Goal: Transaction & Acquisition: Subscribe to service/newsletter

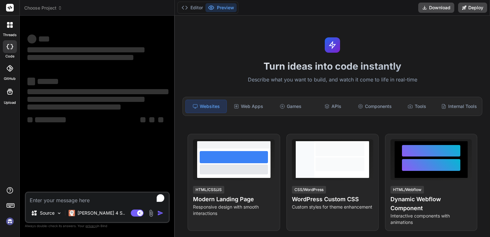
click at [40, 198] on textarea "To enrich screen reader interactions, please activate Accessibility in Grammarl…" at bounding box center [97, 197] width 143 height 11
type textarea "x"
type textarea "Create for me a dynamic, Next js, typescript and tailwind css app router web ap…"
type textarea "x"
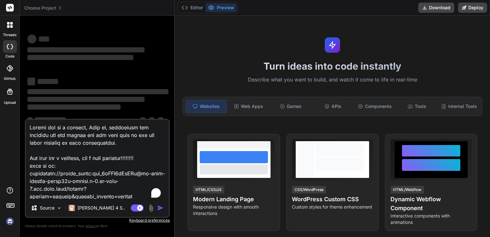
scroll to position [1561, 0]
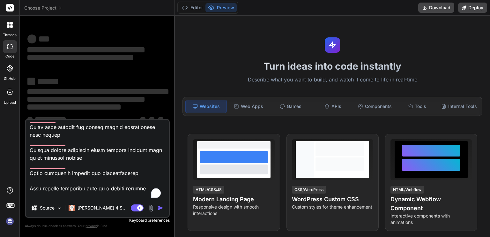
type textarea "Create for me a dynamic, Next js, typescript and tailwind css app router web ap…"
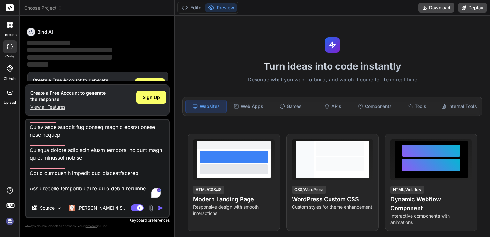
scroll to position [21, 0]
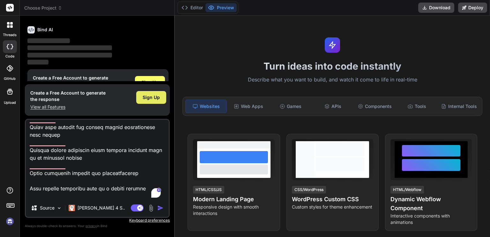
click at [144, 95] on span "Sign Up" at bounding box center [151, 97] width 17 height 6
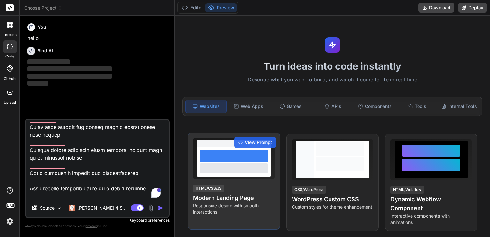
scroll to position [0, 0]
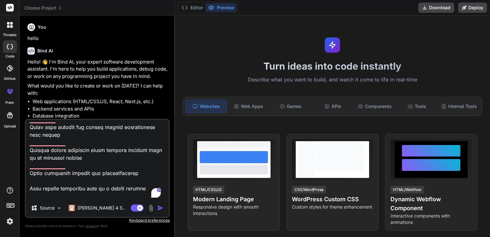
click at [160, 208] on img "button" at bounding box center [160, 207] width 6 height 6
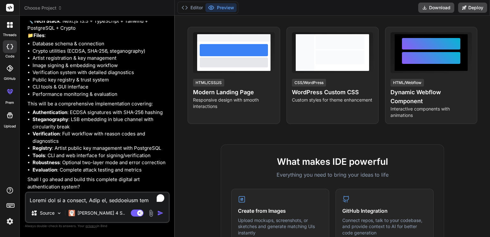
scroll to position [724, 0]
type textarea "x"
click at [44, 199] on textarea "To enrich screen reader interactions, please activate Accessibility in Grammarl…" at bounding box center [97, 197] width 143 height 11
type textarea "y"
type textarea "x"
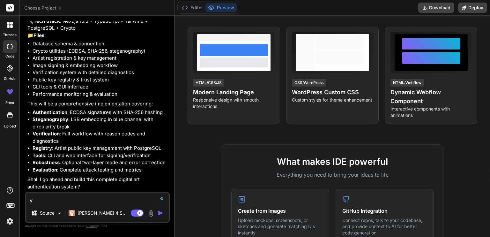
type textarea "ye"
type textarea "x"
type textarea "yes"
type textarea "x"
type textarea "yes"
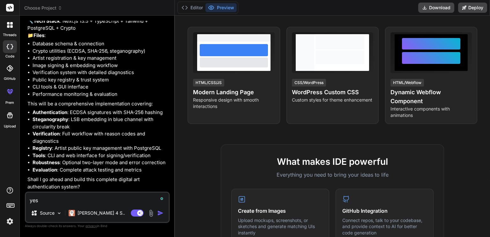
type textarea "x"
type textarea "yes o"
type textarea "x"
type textarea "yes o"
type textarea "x"
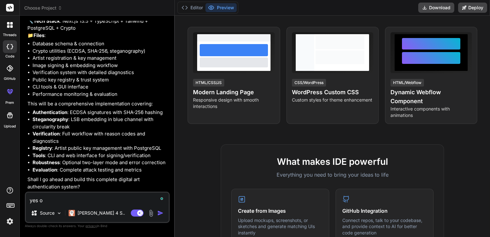
type textarea "yes o"
type textarea "x"
type textarea "yes of"
type textarea "x"
type textarea "yes of"
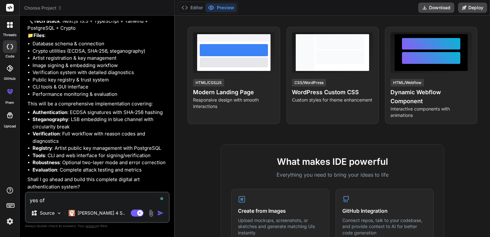
type textarea "x"
type textarea "yes of c"
type textarea "x"
type textarea "yes of co"
type textarea "x"
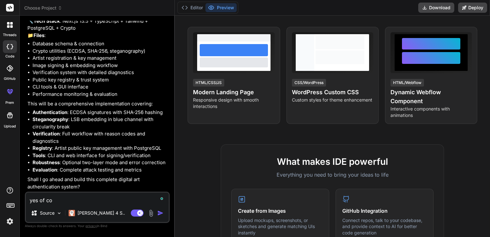
type textarea "yes of cou"
type textarea "x"
type textarea "yes of cour"
type textarea "x"
type textarea "yes of cours"
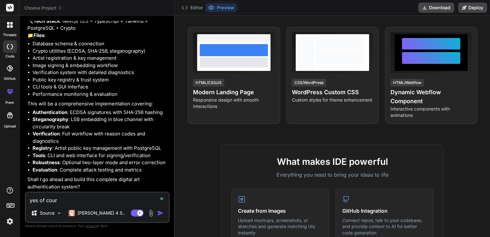
type textarea "x"
type textarea "yes of course"
type textarea "x"
type textarea "yes of course,"
type textarea "x"
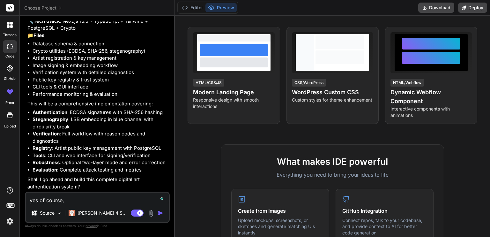
type textarea "yes of course,"
type textarea "x"
type textarea "yes of course, a"
type textarea "x"
type textarea "yes of course, an"
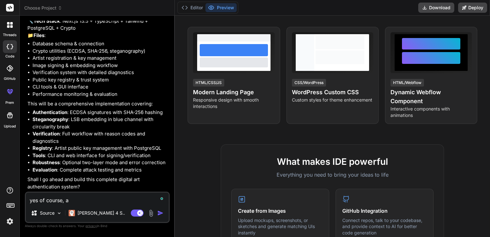
type textarea "x"
type textarea "yes of course, and"
type textarea "x"
type textarea "yes of course, and"
type textarea "x"
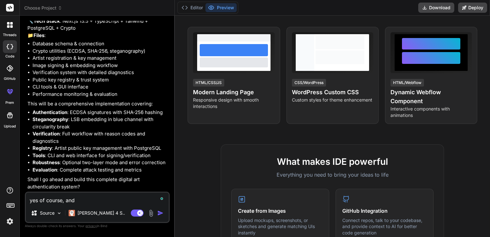
type textarea "yes of course, and w"
type textarea "x"
type textarea "yes of course, and we"
type textarea "x"
type textarea "yes of course, and we"
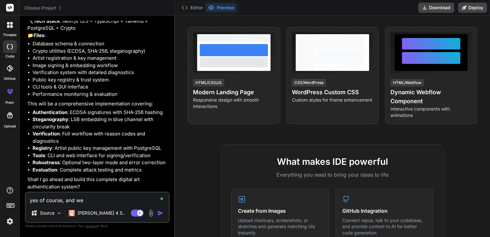
type textarea "x"
type textarea "yes of course, and we m"
type textarea "x"
type textarea "yes of course, and we mu"
type textarea "x"
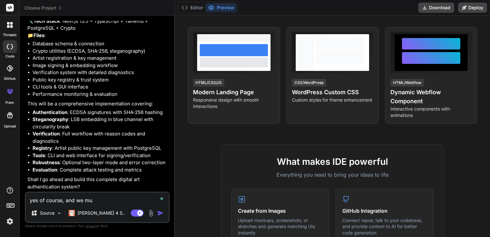
type textarea "yes of course, and we mus"
type textarea "x"
type textarea "yes of course, and we must"
type textarea "x"
type textarea "yes of course, and we must"
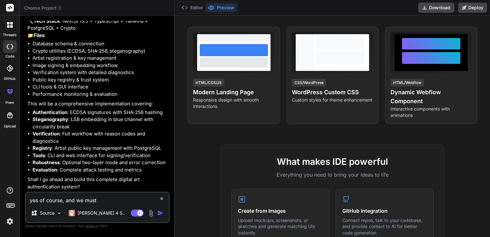
type textarea "x"
type textarea "yes of course, and we must y"
type textarea "x"
type textarea "yes of course, and we must"
type textarea "x"
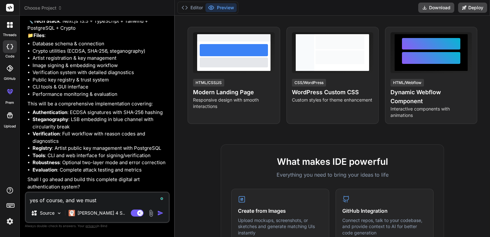
type textarea "yes of course, and we must u"
type textarea "x"
type textarea "yes of course, and we must us"
type textarea "x"
type textarea "yes of course, and we must use"
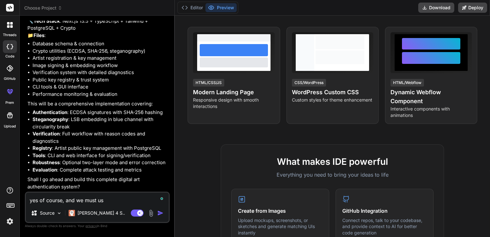
type textarea "x"
type textarea "yes of course, and we must use"
type textarea "x"
type textarea "yes of course, and we must use t"
type textarea "x"
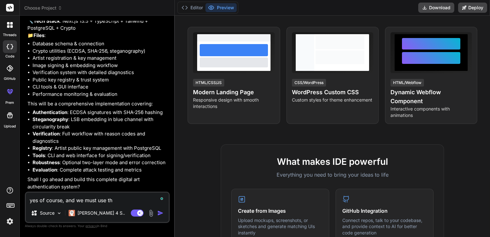
type textarea "yes of course, and we must use the"
type textarea "x"
type textarea "yes of course, and we must use the"
type textarea "x"
type textarea "yes of course, and we must use the a"
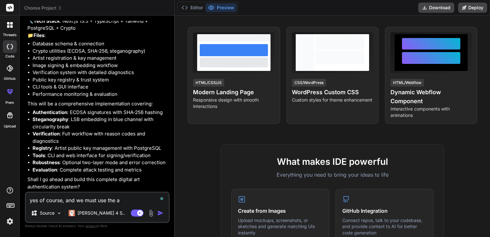
type textarea "x"
type textarea "yes of course, and we must use the ac"
type textarea "x"
type textarea "yes of course, and we must use the act"
type textarea "x"
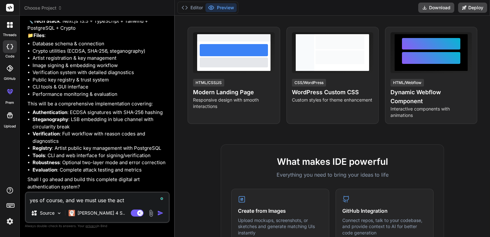
type textarea "yes of course, and we must use the actu"
type textarea "x"
type textarea "yes of course, and we must use the actua"
type textarea "x"
type textarea "yes of course, and we must use the actual"
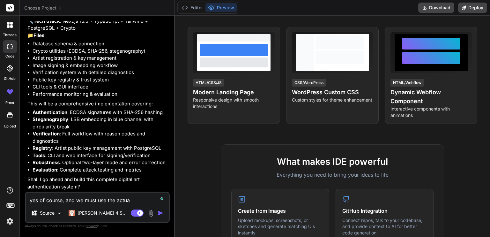
type textarea "x"
type textarea "yes of course, and we must use the actual"
type textarea "x"
type textarea "yes of course, and we must use the actual d"
type textarea "x"
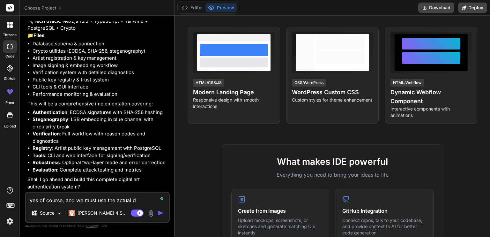
type textarea "yes of course, and we must use the actual da"
type textarea "x"
type textarea "yes of course, and we must use the actual dat"
type textarea "x"
type textarea "yes of course, and we must use the actual data"
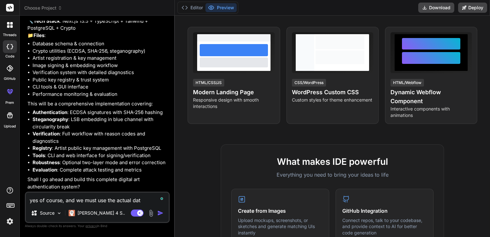
type textarea "x"
type textarea "yes of course, and we must use the actual datab"
type textarea "x"
type textarea "yes of course, and we must use the actual databa"
type textarea "x"
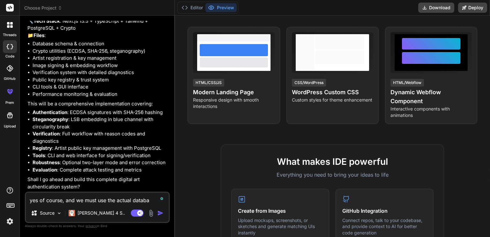
type textarea "yes of course, and we must use the actual databas"
type textarea "x"
type textarea "yes of course, and we must use the actual database"
type textarea "x"
type textarea "yes of course, and we must use the actual database,"
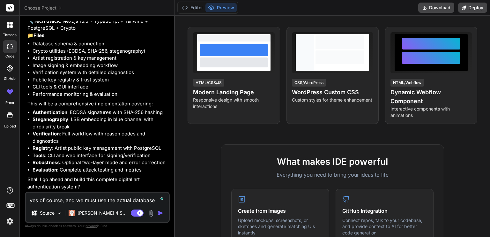
type textarea "x"
type textarea "yes of course, and we must use the actual database,"
type textarea "x"
type textarea "yes of course, and we must use the actual database, n"
type textarea "x"
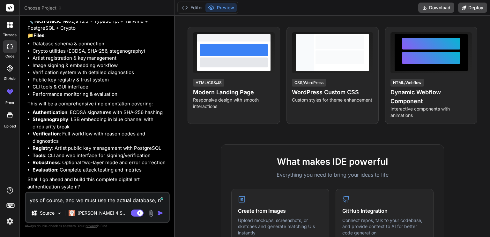
type textarea "yes of course, and we must use the actual database, no"
type textarea "x"
type textarea "yes of course, and we must use the actual database, not"
type textarea "x"
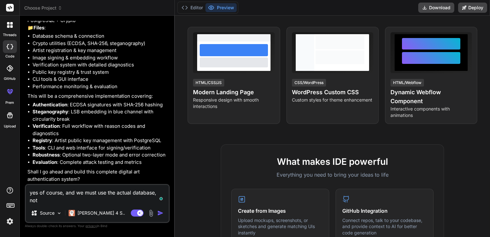
type textarea "yes of course, and we must use the actual database, not"
type textarea "x"
type textarea "yes of course, and we must use the actual database, not m"
type textarea "x"
type textarea "yes of course, and we must use the actual database, not mo"
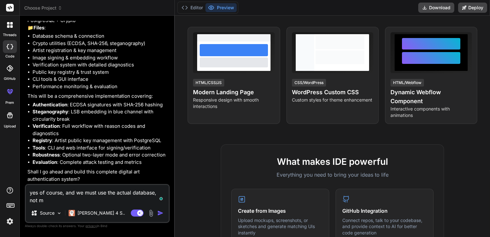
type textarea "x"
type textarea "yes of course, and we must use the actual database, not moc"
type textarea "x"
type textarea "yes of course, and we must use the actual database, not mock"
type textarea "x"
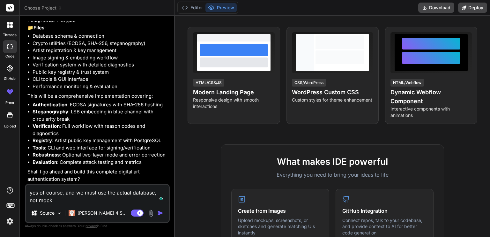
type textarea "yes of course, and we must use the actual database, not mock"
type textarea "x"
type textarea "yes of course, and we must use the actual database, not mock d"
type textarea "x"
type textarea "yes of course, and we must use the actual database, not mock da"
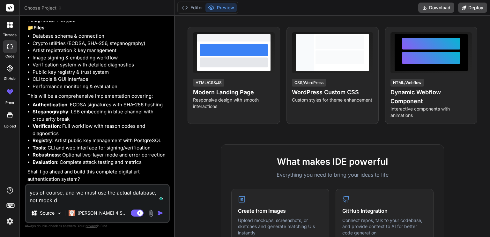
type textarea "x"
type textarea "yes of course, and we must use the actual database, not mock dat"
type textarea "x"
type textarea "yes of course, and we must use the actual database, not mock data"
type textarea "x"
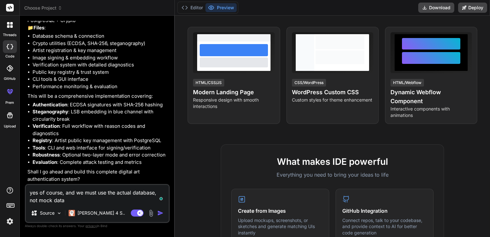
type textarea "yes of course, and we must use the actual database, not mock data!"
type textarea "x"
type textarea "yes of course, and we must use the actual database, not mock data!!"
type textarea "x"
type textarea "yes of course, and we must use the actual database, not mock data!!!"
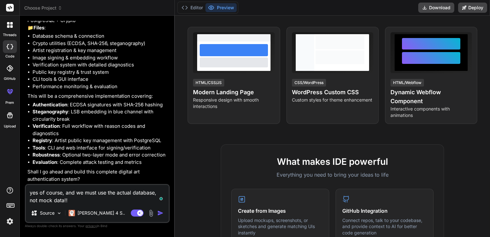
type textarea "x"
type textarea "yes of course, and we must use the actual database, not mock data!!!!"
type textarea "x"
type textarea "yes of course, and we must use the actual database, not mock data!!!!1"
type textarea "x"
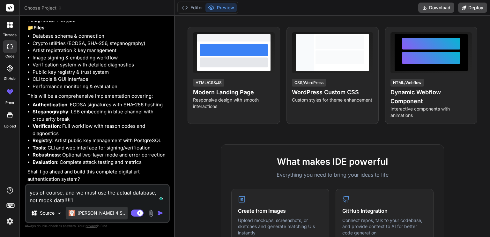
type textarea "yes of course, and we must use the actual database, not mock data!!!!"
type textarea "x"
type textarea "yes of course, and we must use the actual database, not mock data!!!!"
click at [161, 212] on img "button" at bounding box center [160, 212] width 6 height 6
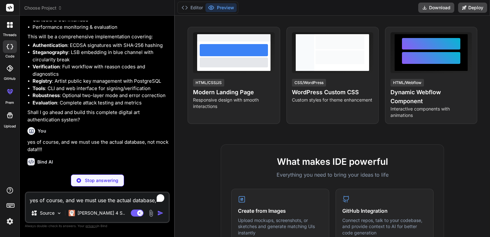
scroll to position [797, 0]
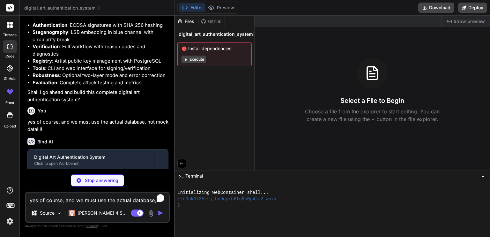
click at [187, 62] on button "Execute" at bounding box center [193, 59] width 25 height 8
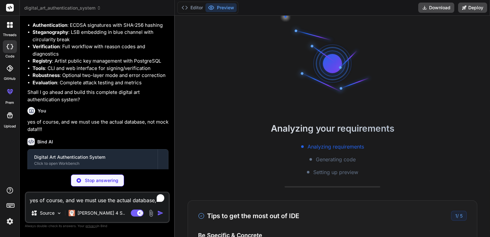
scroll to position [6, 0]
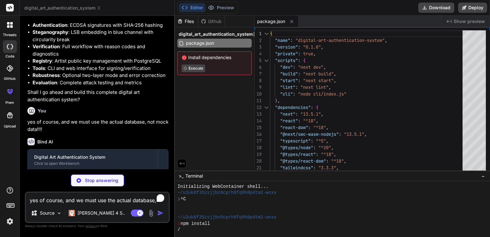
type textarea "x"
type textarea "DATABASE_URL=postgresql://neondb_owner:npg_1aHIV0gXuJUn@ep-blue-morning-adsiz56…"
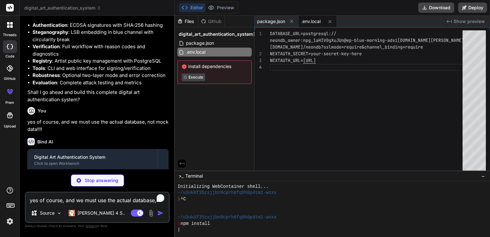
type textarea "x"
type textarea "stream: require.resolve('stream-browserify'), buffer: require.resolve('buffer')…"
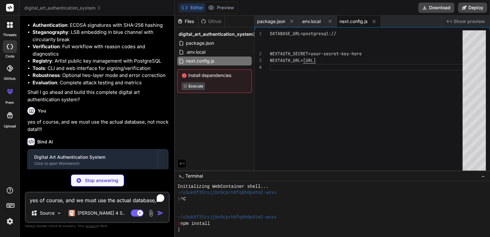
type textarea "x"
type textarea "}, }, plugins: [], }"
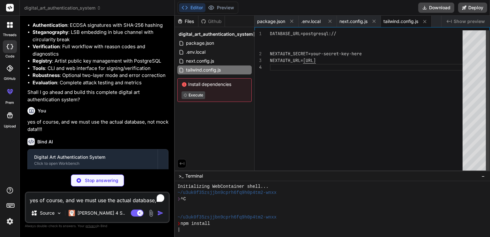
type textarea "x"
type textarea "module.exports = { plugins: { tailwindcss: {}, autoprefixer: {}, }, }"
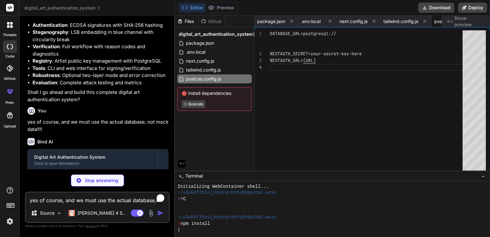
type textarea "x"
type textarea ""baseUrl": ".", "paths": { "@/*": ["./*"] } }, "include": ["next-env.d.ts", "**…"
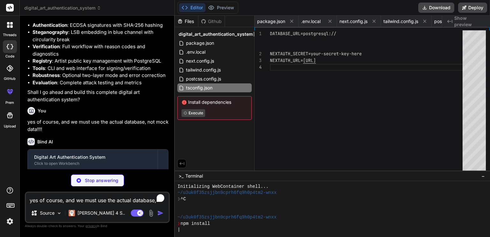
type textarea "x"
type textarea "@layer base { * { @apply border-border; } body { @apply bg-background text-fore…"
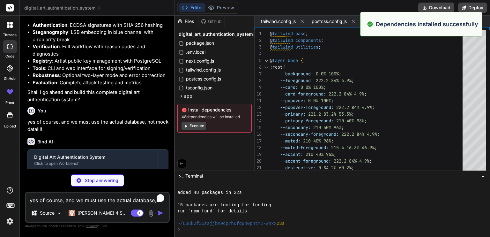
scroll to position [67, 0]
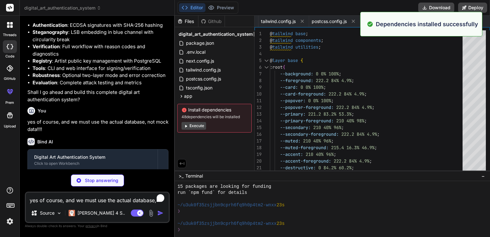
click at [194, 127] on button "Execute" at bounding box center [193, 126] width 25 height 8
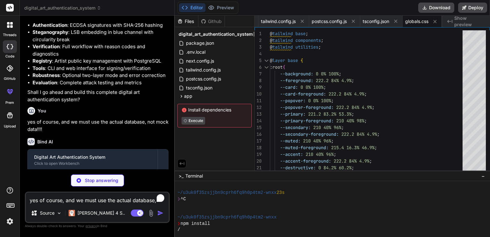
type textarea "x"
type textarea "console.error('Database initialization error:', error); throw error; } finally …"
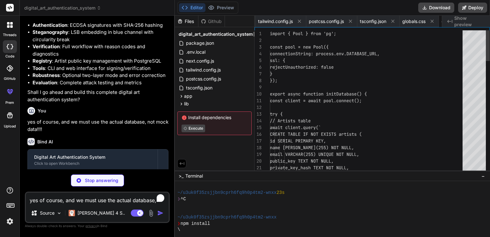
scroll to position [0, 166]
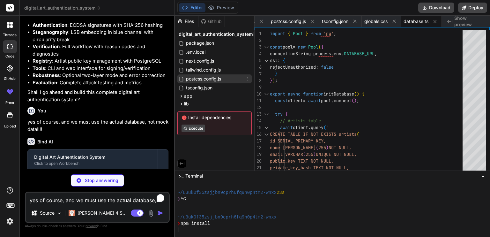
type textarea "x"
type textarea "static generateFingerprint(publicKey: string): string { return crypto.createHas…"
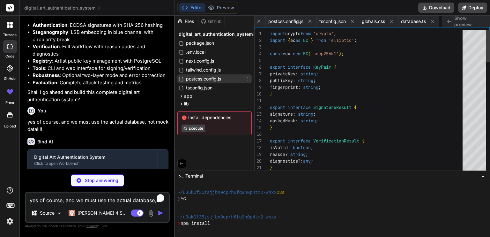
scroll to position [0, 204]
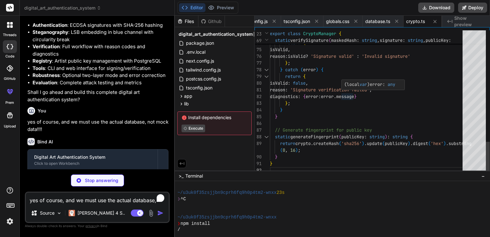
type textarea "x"
type textarea "static binaryToHex(binary: string): string { const chunks = binary.match(/.{1,4…"
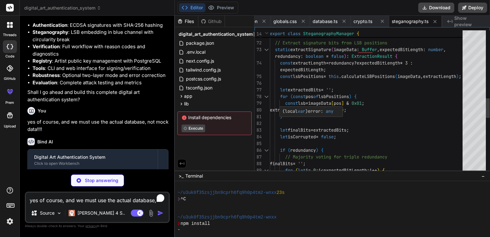
type textarea "x"
type textarea "} }"
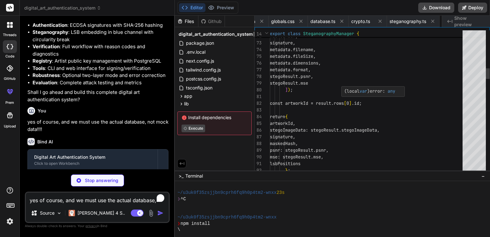
scroll to position [0, 316]
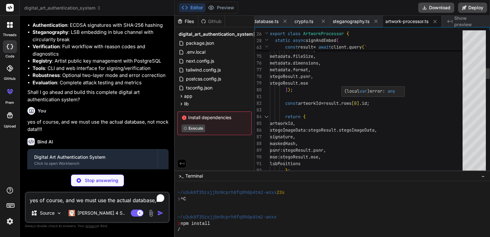
type textarea "x"
type textarea "</html> ) }"
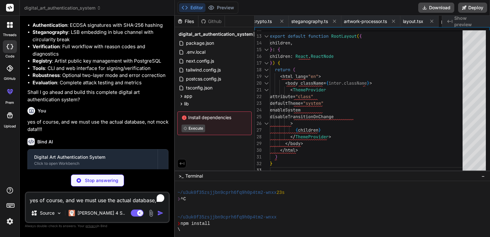
type textarea "x"
type textarea "</div> </footer> </div> ); }"
type textarea "x"
type textarea "ref={ref} {...props} /> ) } ) Button.displayName = "Button" export { Button, bu…"
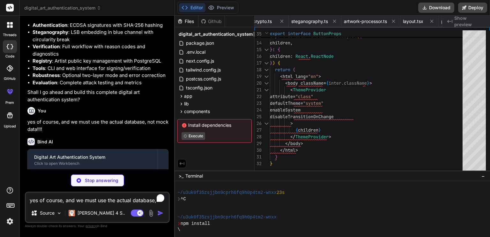
type textarea "x"
type textarea "ref={ref} className={cn("flex items-center p-6 pt-0", className)} {...props} />…"
type textarea "x"
type textarea "import { type ClassValue, clsx } from "clsx" import { twMerge } from "tailwind-…"
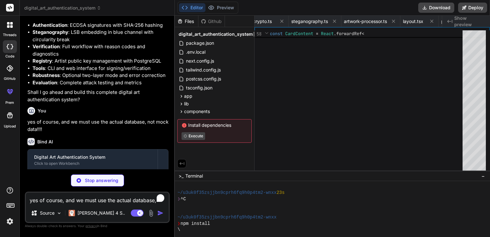
type textarea "x"
type textarea ""use client" import * as React from "react" import { ThemeProvider as NextTheme…"
type textarea "x"
type textarea "{ error: 'Failed to initialize database' }, { status: 500 } ); } }"
type textarea "x"
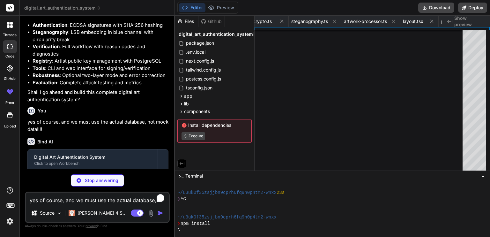
type textarea "{ error: 'Failed to fetch statistics' }, { status: 500 } ); } finally { client.…"
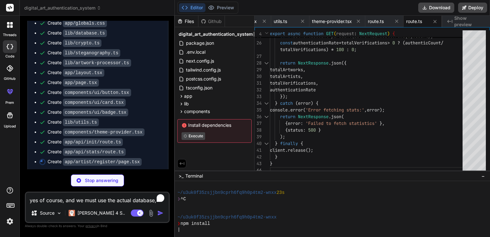
scroll to position [1028, 0]
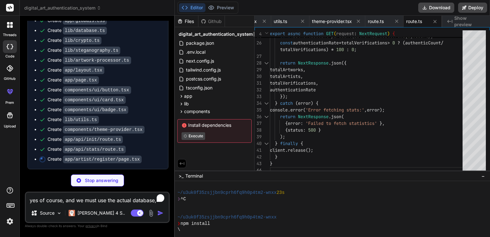
drag, startPoint x: 7, startPoint y: 94, endPoint x: 143, endPoint y: 94, distance: 135.5
click at [143, 94] on ul "Create package.json Create .env.local Create next.config.js Create tailwind.con…" at bounding box center [98, 60] width 128 height 204
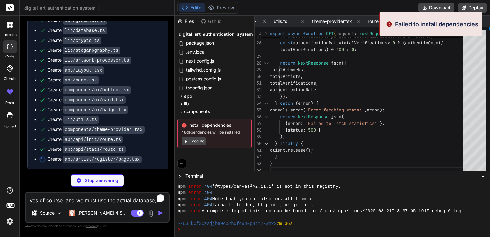
type textarea "x"
type textarea "</div> ); }"
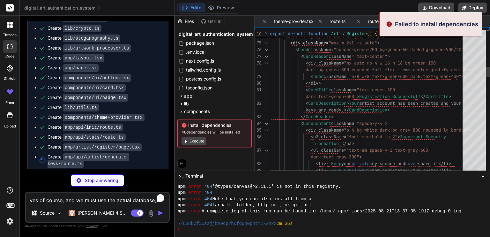
click at [198, 139] on button "Execute" at bounding box center [193, 141] width 25 height 8
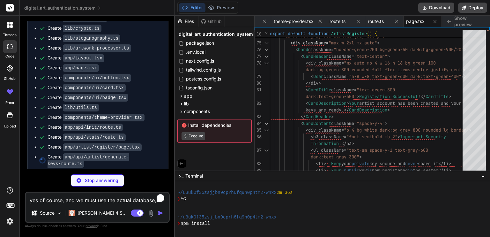
scroll to position [190, 0]
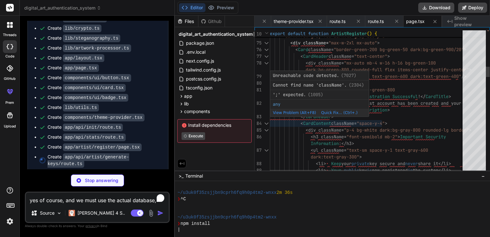
type textarea "x"
type textarea "console.error('Key generation error:', error); return NextResponse.json( { erro…"
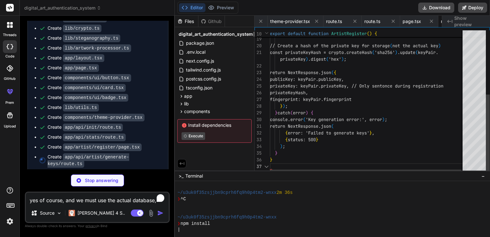
scroll to position [0, 755]
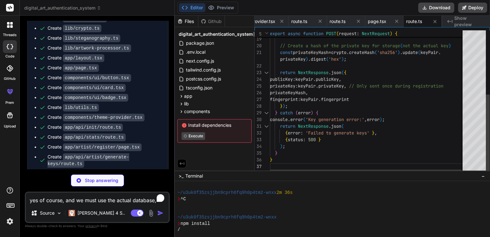
type textarea "x"
type textarea "return NextResponse.json( { error: 'Failed to register artist' }, { status: 500…"
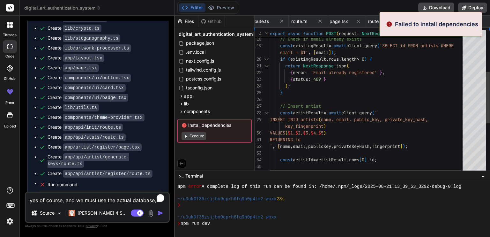
scroll to position [343, 0]
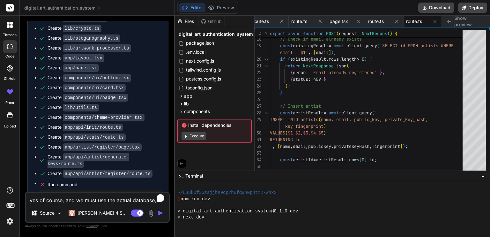
click at [196, 135] on button "Execute" at bounding box center [193, 136] width 25 height 8
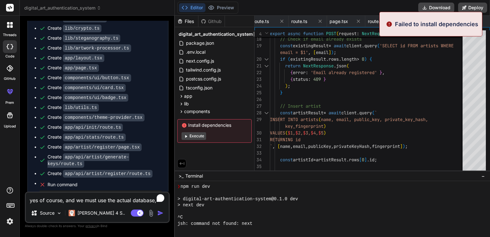
scroll to position [379, 0]
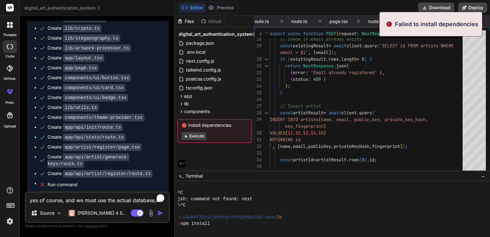
click at [197, 134] on button "Execute" at bounding box center [193, 136] width 25 height 8
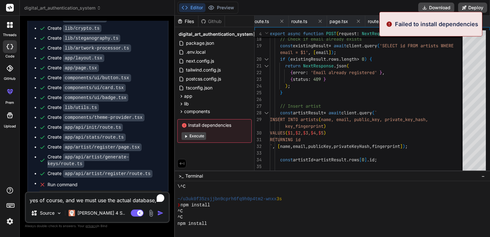
click at [197, 134] on button "Execute" at bounding box center [193, 136] width 25 height 8
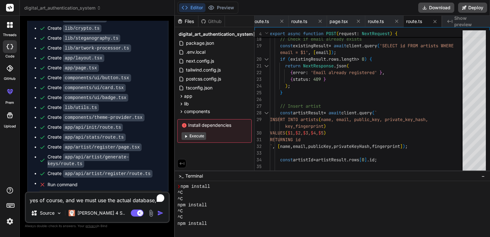
scroll to position [440, 0]
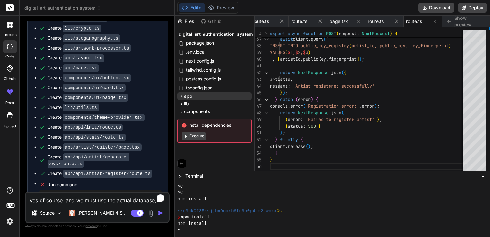
click at [192, 95] on div "app" at bounding box center [214, 96] width 74 height 8
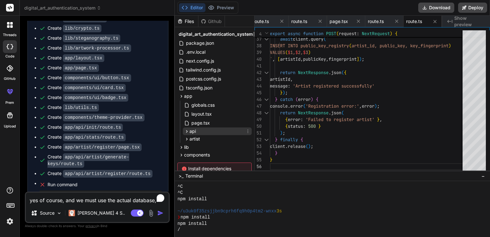
click at [191, 128] on span "api" at bounding box center [192, 131] width 6 height 6
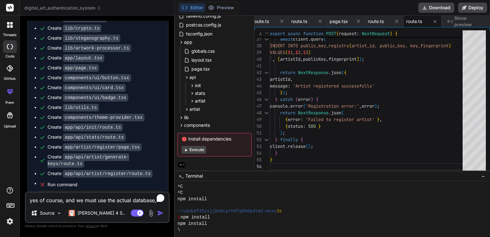
click at [188, 147] on button "Execute" at bounding box center [193, 150] width 25 height 8
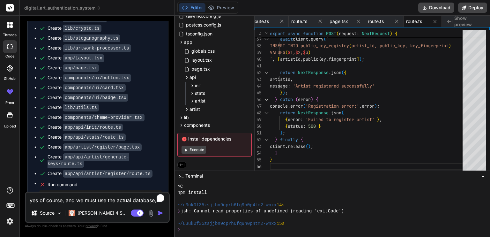
scroll to position [1073, 0]
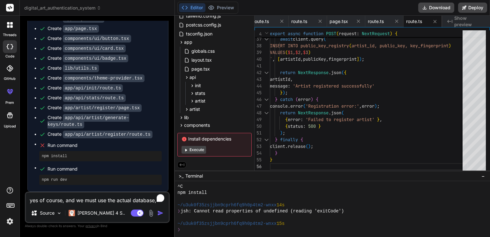
click at [200, 147] on button "Execute" at bounding box center [193, 150] width 25 height 8
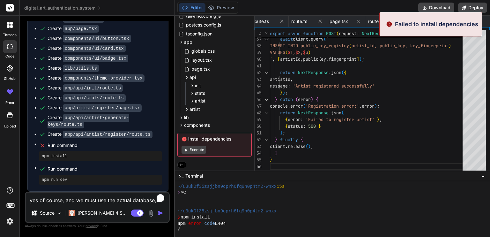
scroll to position [582, 0]
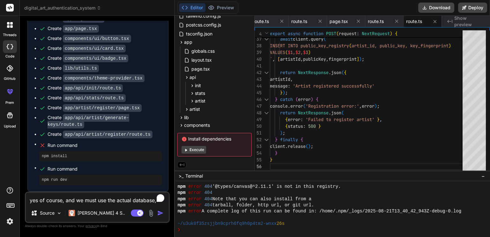
click at [196, 148] on button "Execute" at bounding box center [193, 150] width 25 height 8
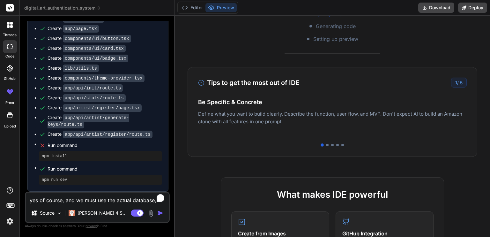
scroll to position [133, 0]
click at [351, 103] on h4 "Be Specific & Concrete" at bounding box center [332, 102] width 268 height 9
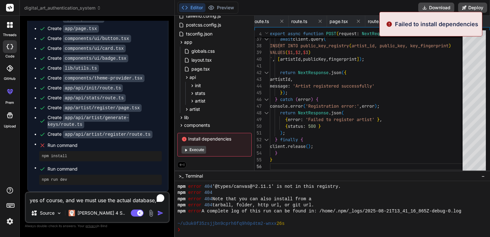
scroll to position [673, 0]
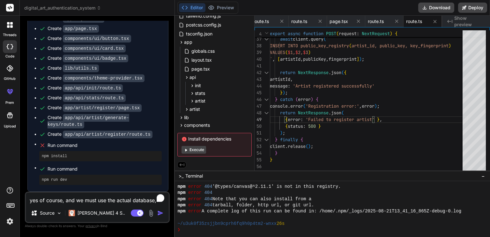
click at [190, 146] on button "Execute" at bounding box center [193, 150] width 25 height 8
click at [197, 149] on button "Execute" at bounding box center [193, 150] width 25 height 8
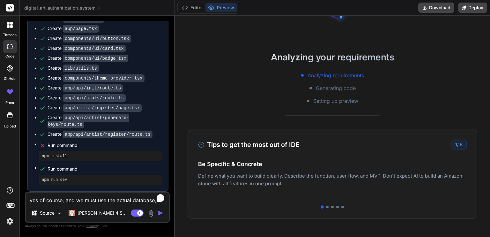
scroll to position [0, 0]
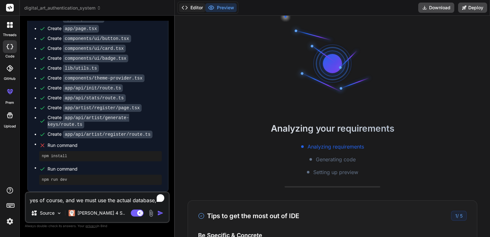
click at [195, 8] on button "Editor" at bounding box center [192, 7] width 26 height 9
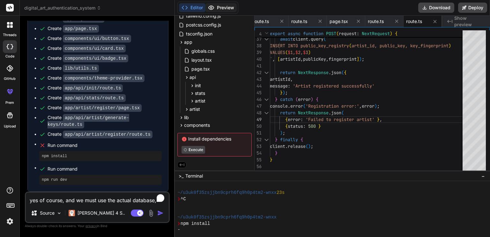
click at [221, 6] on button "Preview" at bounding box center [220, 7] width 31 height 9
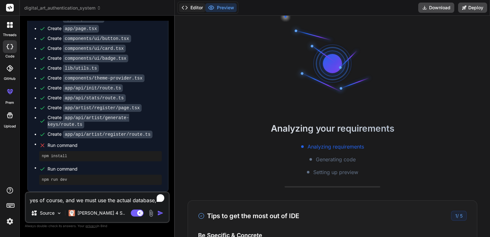
click at [195, 9] on button "Editor" at bounding box center [192, 7] width 26 height 9
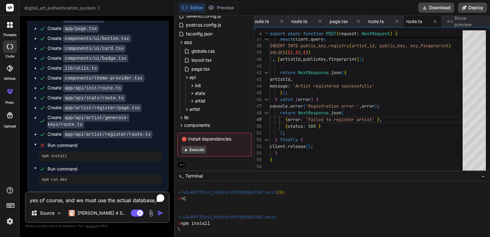
scroll to position [857, 0]
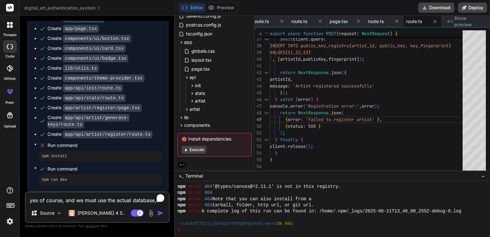
click at [196, 149] on button "Execute" at bounding box center [193, 150] width 25 height 8
type textarea "x"
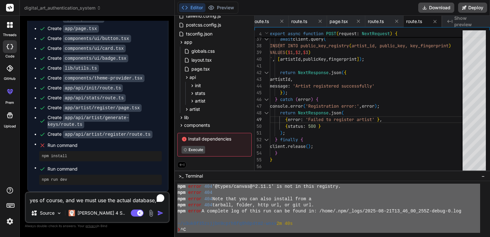
scroll to position [888, 0]
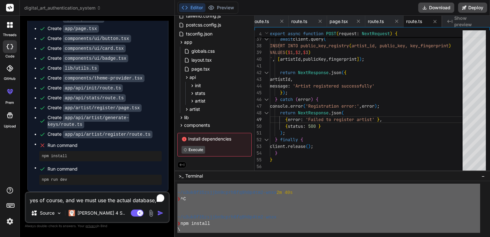
drag, startPoint x: 284, startPoint y: 185, endPoint x: 454, endPoint y: 237, distance: 177.8
click at [454, 236] on div "%%%%%%%%%%%%%%%%%%%%%%%%%%%%%%%% mmmmmmmmmmmmmmmmmmmmmmmmmmmmmmmm ~/u3uk0f35zsj…" at bounding box center [332, 209] width 315 height 56
type textarea "❯ npm install npm error code E404 npm error 404 Not Found - GET https://registr…"
click at [50, 198] on textarea "yes of course, and we must use the actual database, not mock data!!!!" at bounding box center [97, 197] width 143 height 11
paste textarea "❯ npm install npm error code E404 npm error 404 Not Found - GET https://registr…"
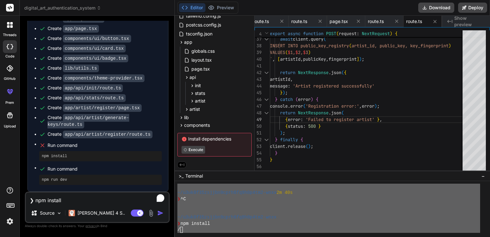
scroll to position [100, 0]
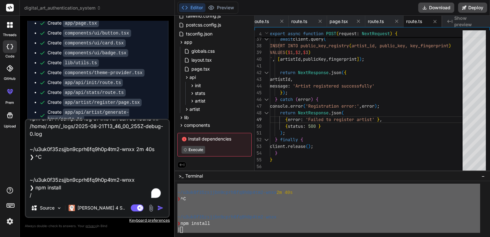
click at [159, 208] on img "button" at bounding box center [160, 207] width 6 height 6
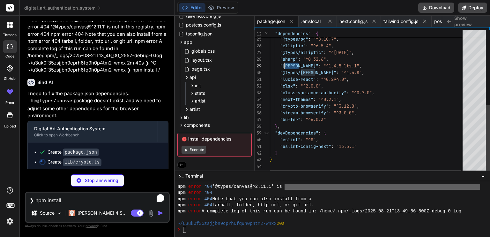
scroll to position [0, 204]
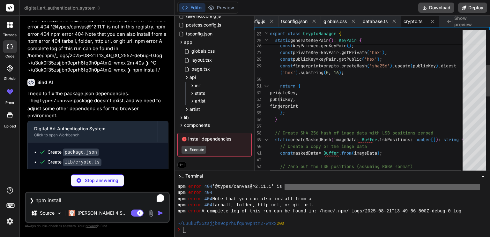
drag, startPoint x: 298, startPoint y: 65, endPoint x: 283, endPoint y: 65, distance: 14.7
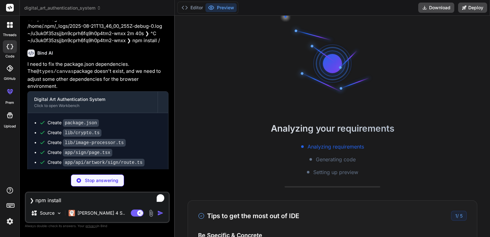
scroll to position [1293, 0]
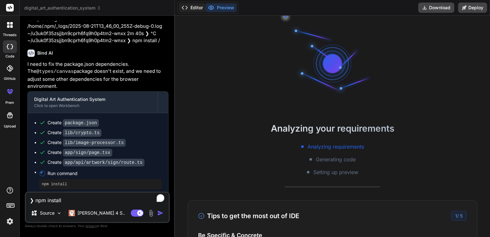
click at [193, 7] on button "Editor" at bounding box center [192, 7] width 26 height 9
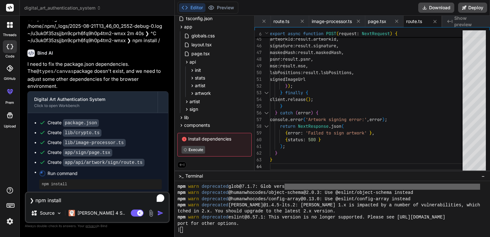
scroll to position [1295, 0]
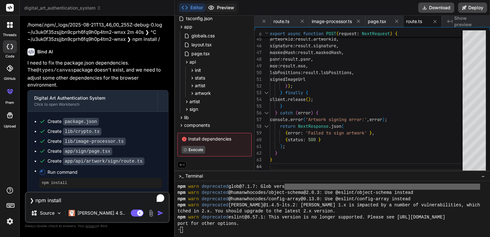
click at [217, 7] on button "Preview" at bounding box center [220, 7] width 31 height 9
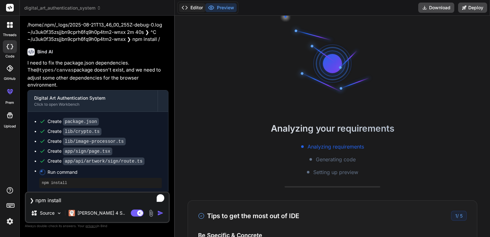
click at [191, 9] on button "Editor" at bounding box center [192, 7] width 26 height 9
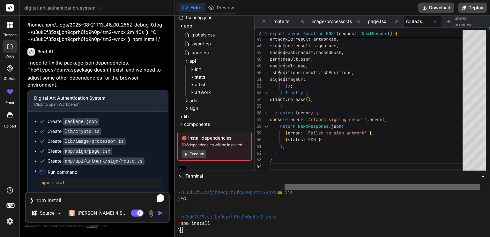
scroll to position [1163, 0]
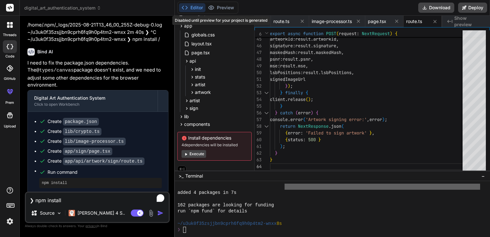
click at [230, 3] on div "Preview Disabled until preview for your project is generated" at bounding box center [220, 7] width 31 height 9
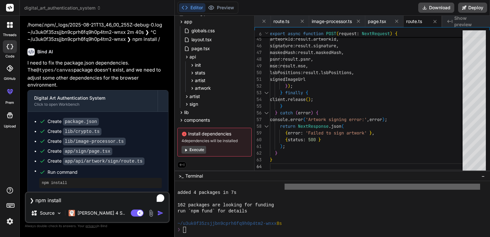
click at [196, 148] on button "Execute" at bounding box center [193, 150] width 25 height 8
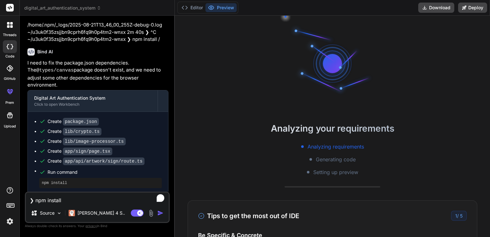
scroll to position [1194, 0]
click at [197, 7] on button "Editor" at bounding box center [192, 7] width 26 height 9
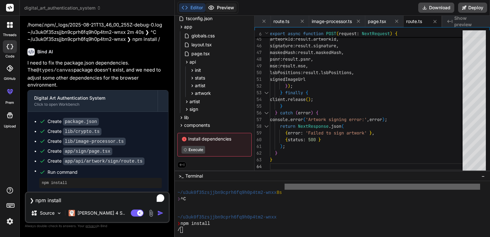
click at [223, 9] on button "Preview" at bounding box center [220, 7] width 31 height 9
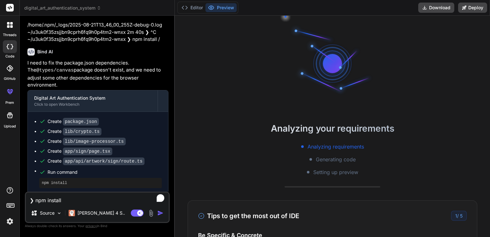
scroll to position [1236, 0]
click at [194, 6] on button "Editor" at bounding box center [192, 7] width 26 height 9
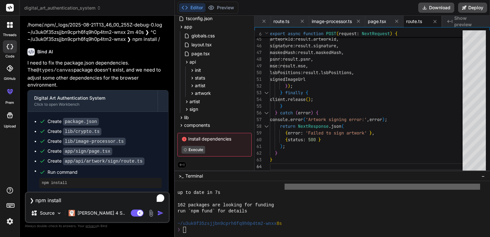
scroll to position [1242, 0]
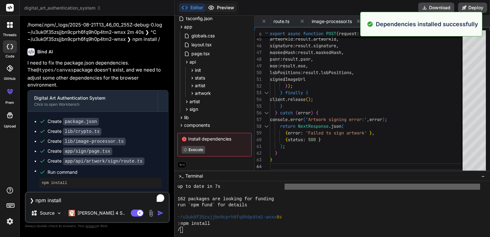
click at [217, 8] on button "Preview" at bounding box center [220, 7] width 31 height 9
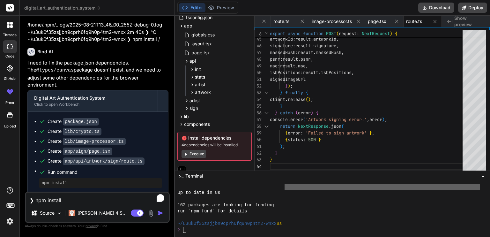
scroll to position [75, 0]
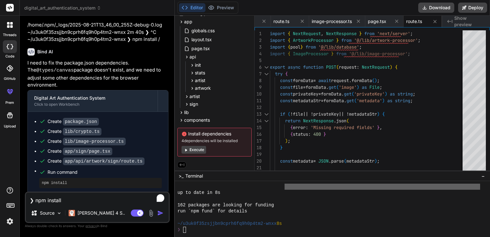
click at [201, 138] on span "4 dependencies will be installed" at bounding box center [214, 140] width 66 height 5
click at [189, 130] on span "Install dependencies" at bounding box center [214, 133] width 66 height 6
click at [192, 147] on button "Execute" at bounding box center [193, 150] width 25 height 8
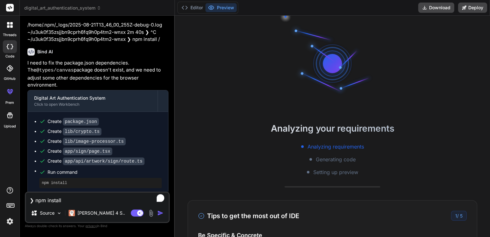
scroll to position [1316, 0]
click at [194, 7] on button "Editor" at bounding box center [192, 7] width 26 height 9
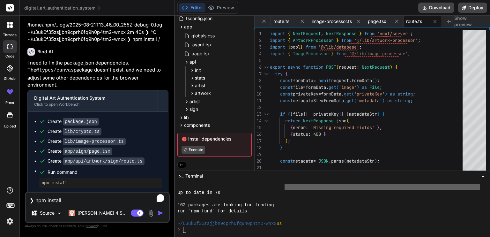
scroll to position [1365, 0]
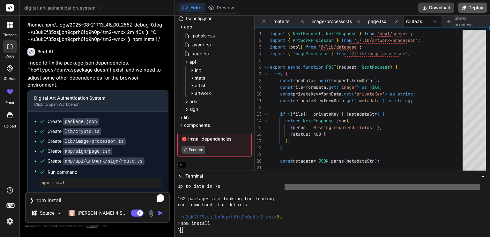
click at [470, 8] on button "Deploy" at bounding box center [472, 8] width 29 height 10
click at [462, 8] on icon at bounding box center [464, 7] width 4 height 4
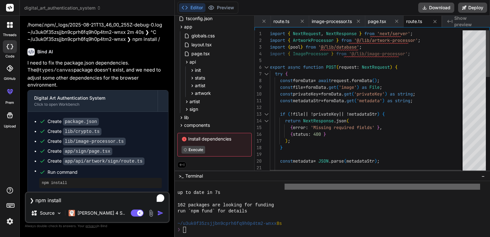
scroll to position [75, 0]
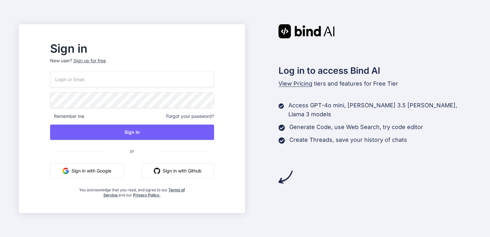
click at [114, 166] on button "Sign in with Google" at bounding box center [87, 170] width 74 height 15
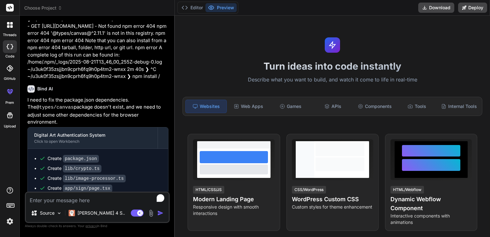
scroll to position [1031, 0]
click at [198, 4] on button "Editor" at bounding box center [192, 7] width 26 height 9
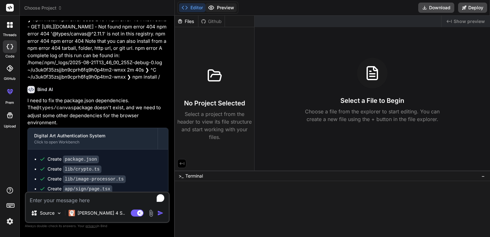
click at [212, 5] on icon at bounding box center [211, 7] width 6 height 6
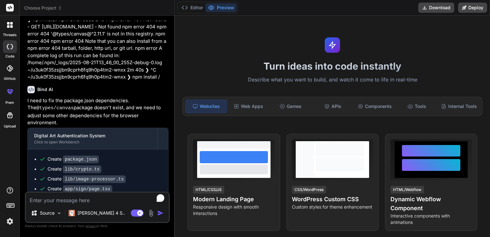
click at [6, 23] on div at bounding box center [9, 24] width 13 height 13
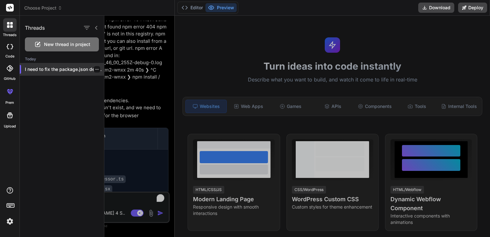
click at [39, 63] on div "I need to fix the package.json dependencies...." at bounding box center [62, 69] width 84 height 13
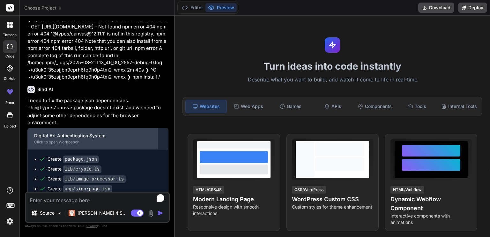
scroll to position [1055, 0]
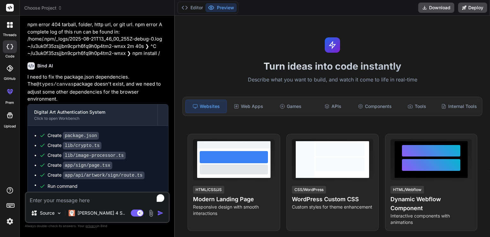
click at [81, 126] on div "Create package.json Create lib/crypto.ts Create lib/image-processor.ts Create a…" at bounding box center [98, 167] width 140 height 83
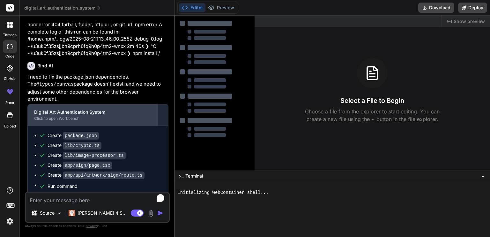
click at [77, 116] on div "Click to open Workbench" at bounding box center [92, 118] width 117 height 5
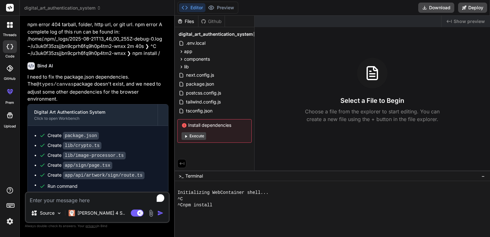
click at [195, 137] on button "Execute" at bounding box center [193, 136] width 25 height 8
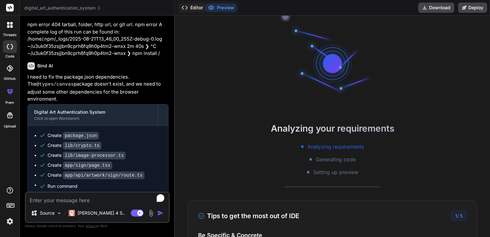
click at [190, 8] on button "Editor" at bounding box center [192, 7] width 26 height 9
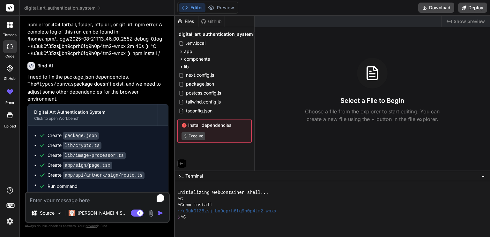
click at [11, 6] on rect at bounding box center [10, 8] width 8 height 8
click at [8, 2] on div at bounding box center [9, 8] width 19 height 16
click at [217, 8] on button "Preview" at bounding box center [220, 7] width 31 height 9
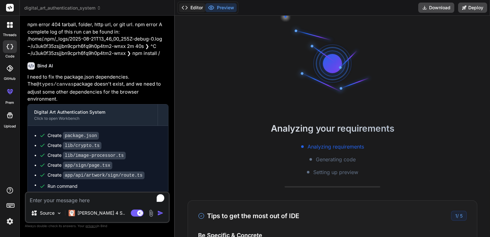
click at [198, 8] on button "Editor" at bounding box center [192, 7] width 26 height 9
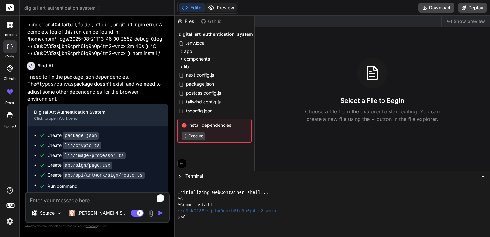
click at [222, 10] on button "Preview" at bounding box center [220, 7] width 31 height 9
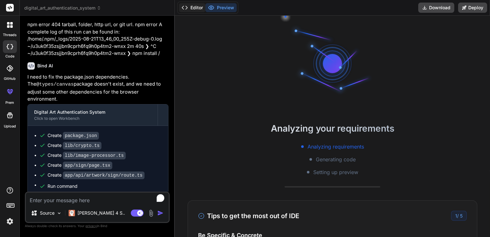
click at [193, 7] on button "Editor" at bounding box center [192, 7] width 26 height 9
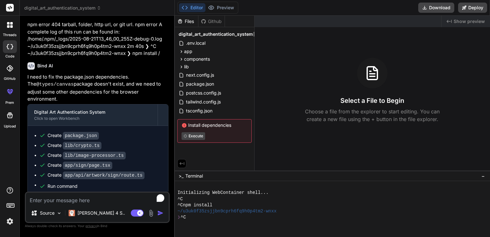
click at [7, 23] on icon at bounding box center [8, 23] width 3 height 3
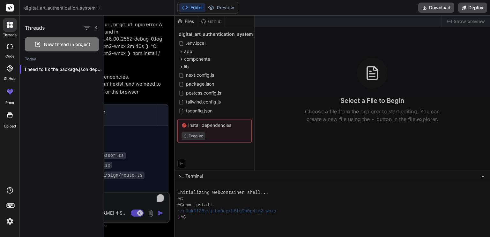
click at [48, 44] on span "New thread in project" at bounding box center [67, 44] width 46 height 6
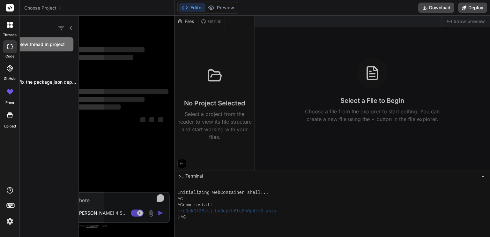
scroll to position [0, 0]
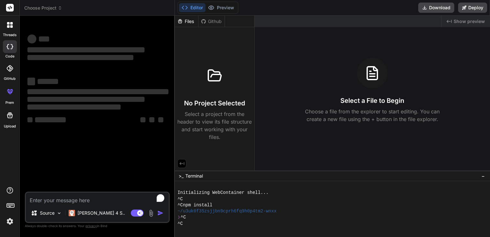
click at [64, 201] on textarea "To enrich screen reader interactions, please activate Accessibility in Grammarl…" at bounding box center [97, 197] width 143 height 11
type textarea "x"
paste textarea "Create for me a dynamic, Next js, typescript and tailwind css app router web ap…"
type textarea "Create for me a dynamic, Next js, typescript and tailwind css app router web ap…"
type textarea "x"
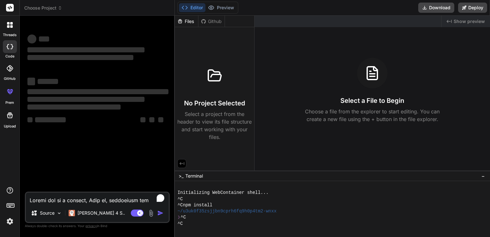
scroll to position [1561, 0]
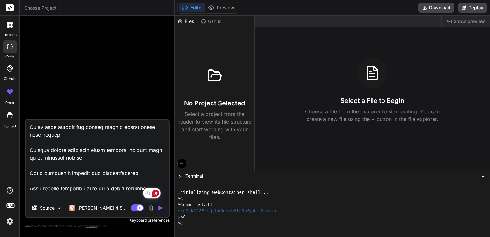
type textarea "Create for me a dynamic, Next js, typescript and tailwind css app router web ap…"
click at [162, 208] on img "button" at bounding box center [160, 207] width 6 height 6
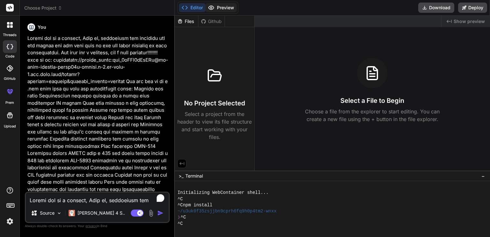
type textarea "x"
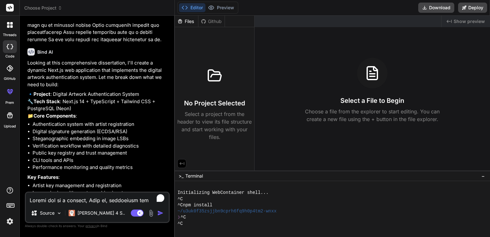
scroll to position [610, 0]
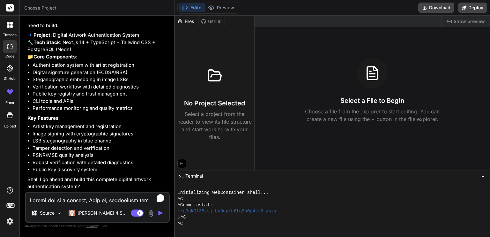
click at [62, 194] on textarea "To enrich screen reader interactions, please activate Accessibility in Grammarl…" at bounding box center [97, 197] width 143 height 11
type textarea "y"
type textarea "x"
type textarea "ye"
type textarea "x"
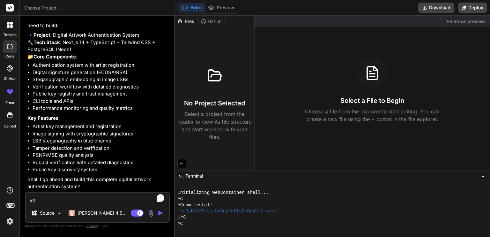
type textarea "yes"
type textarea "x"
type textarea "yes,"
type textarea "x"
type textarea "yes,,"
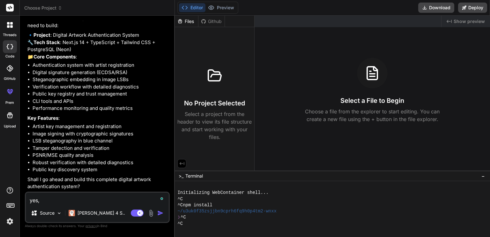
type textarea "x"
type textarea "yes,,"
type textarea "x"
type textarea "yes,, o"
type textarea "x"
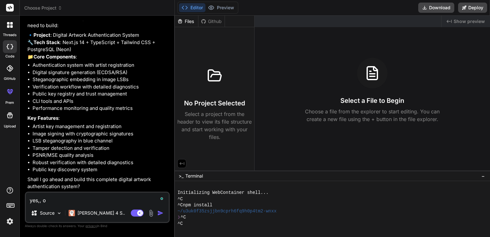
type textarea "yes,, of"
type textarea "x"
type textarea "yes,, ofc"
type textarea "x"
type textarea "yes,, ofco"
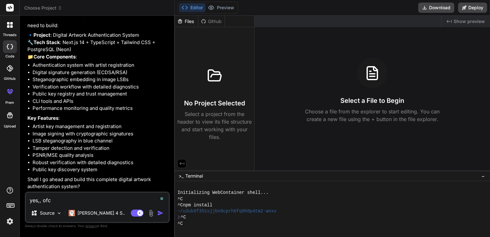
type textarea "x"
type textarea "yes,, ofcou"
type textarea "x"
type textarea "yes,, ofcour"
type textarea "x"
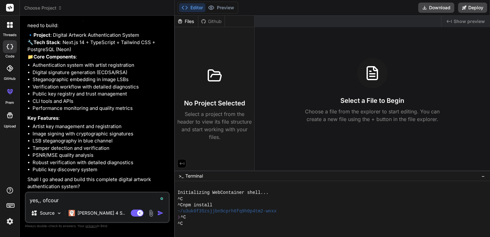
type textarea "yes,, ofcours"
type textarea "x"
type textarea "yes,, ofcourse"
type textarea "x"
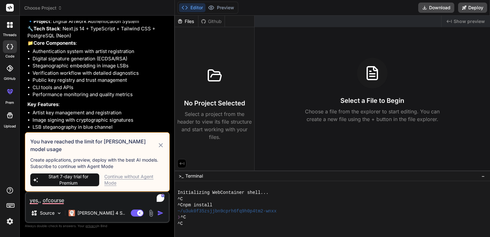
type textarea "yes,, ofcourse"
click at [60, 185] on span "Start 7-day trial for Premium" at bounding box center [68, 179] width 56 height 13
type textarea "x"
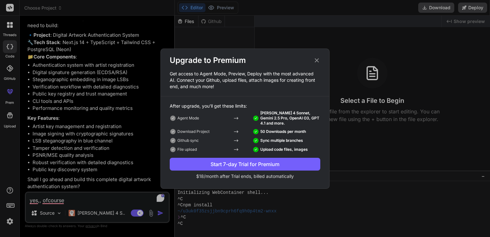
click at [237, 162] on div "Start 7-day Trial for Premium" at bounding box center [245, 164] width 150 height 8
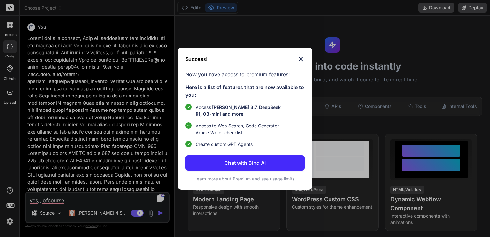
click at [261, 159] on p "Chat with Bind AI" at bounding box center [244, 163] width 41 height 8
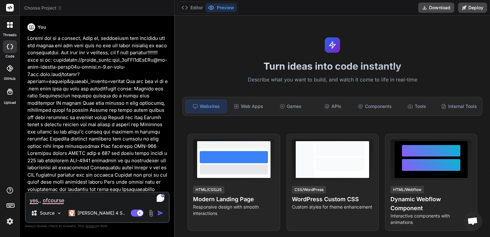
click at [158, 210] on img "button" at bounding box center [160, 212] width 6 height 6
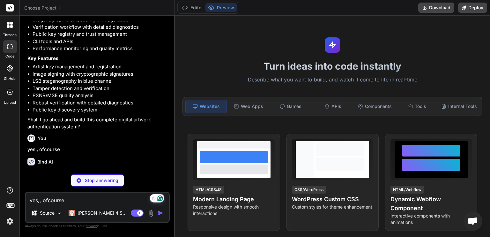
scroll to position [676, 0]
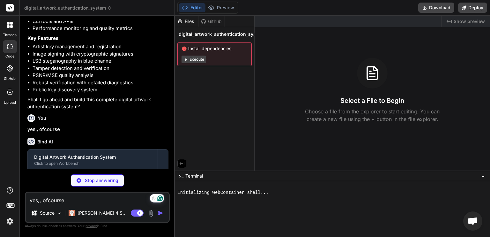
click at [192, 58] on button "Execute" at bounding box center [193, 59] width 25 height 8
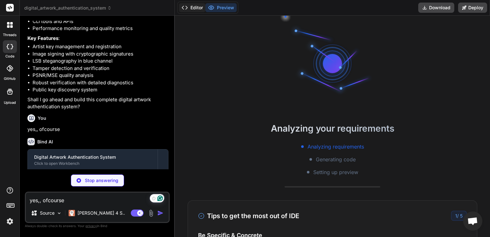
click at [192, 11] on button "Editor" at bounding box center [192, 7] width 26 height 9
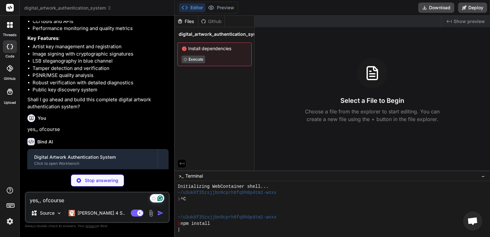
scroll to position [710, 0]
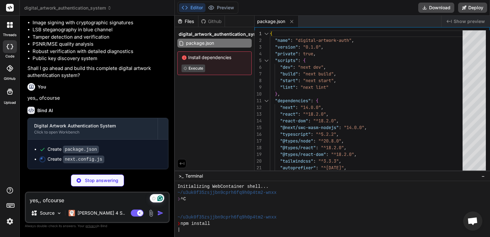
type textarea "x"
type textarea "module.exports = nextConfig;"
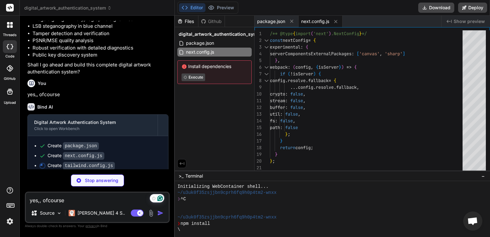
type textarea "x"
type textarea "}, plugins: [], };"
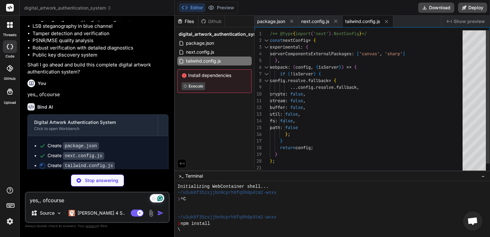
type textarea "x"
type textarea "module.exports = { plugins: { tailwindcss: {}, autoprefixer: {}, }, };"
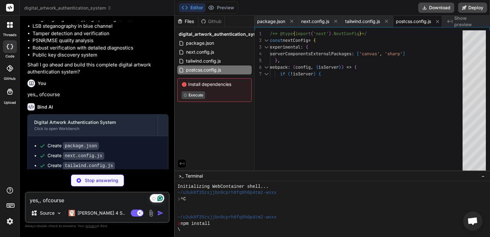
type textarea "x"
type textarea ""baseUrl": ".", "paths": { "@/*": ["./*"] } }, "include": ["next-env.d.ts", "**…"
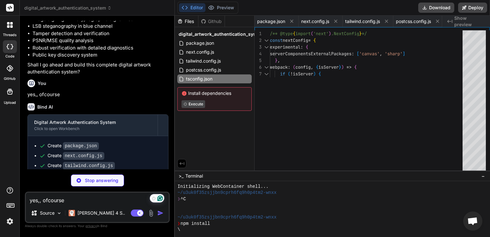
type textarea "x"
type textarea "DATABASE_URL=postgresql://neondb_owner:npg_1aHIV0gXuJUn@ep-blue-morning-adsiz56…"
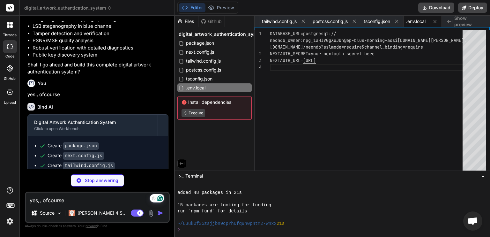
scroll to position [67, 0]
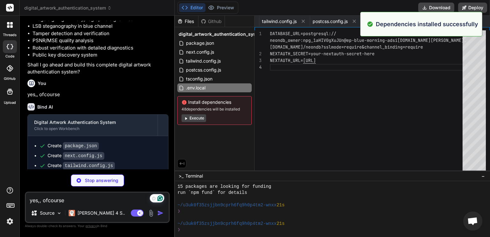
type textarea "x"
type textarea "@layer base { * { @apply border-border; } body { @apply bg-background text-fore…"
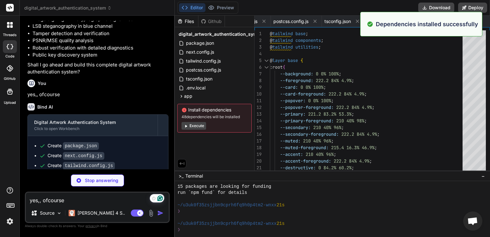
type textarea "x"
type textarea "</html> ) }"
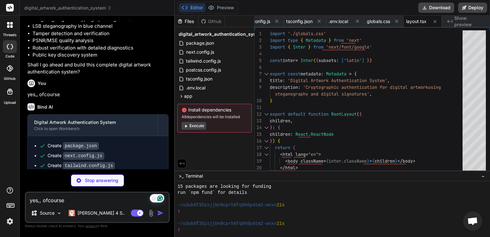
click at [200, 126] on button "Execute" at bounding box center [193, 126] width 25 height 8
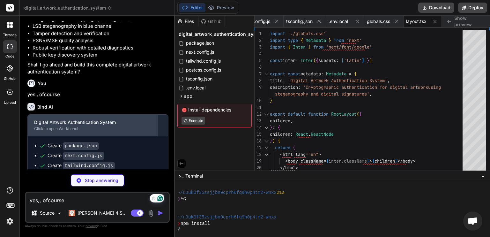
scroll to position [789, 0]
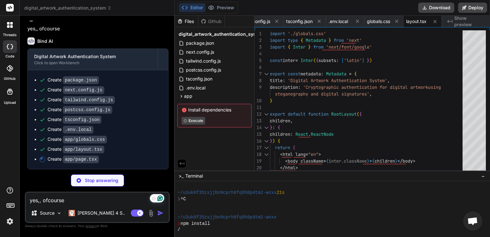
type textarea "x"
type textarea "</div> </div> ) }"
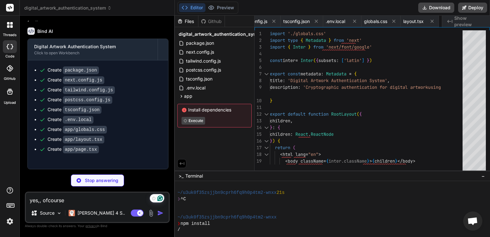
type textarea "x"
type textarea "client.release(); } } export { pool };"
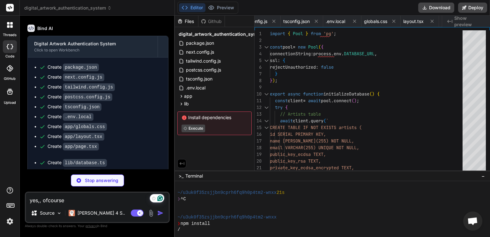
scroll to position [0, 242]
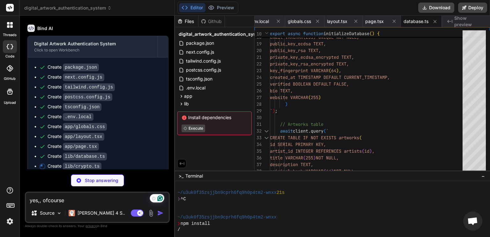
type textarea "x"
type textarea "if (mse === 0) { return { psnr: Infinity, mse: 0 }; } const psnr = 20 * Math.lo…"
type textarea "x"
type textarea "totalPixels, usablePixels, maxPayloadBits, recommendedPayloadBits }; } }"
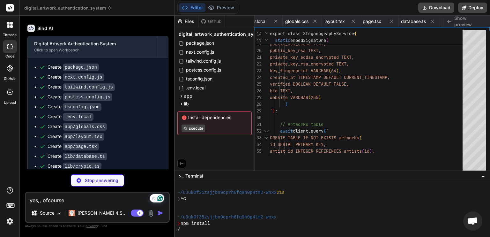
type textarea "x"
type textarea "} }"
type textarea "x"
type textarea "/> ) } ) Button.displayName = "Button" export { Button, buttonVariants }"
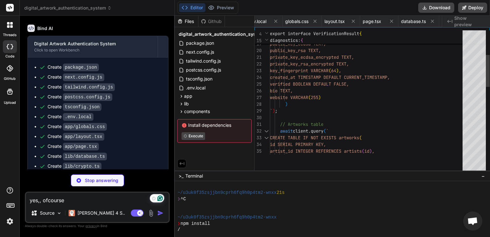
type textarea "x"
type textarea "ref={ref} {...props} /> ) } ) Input.displayName = "Input" export { Input }"
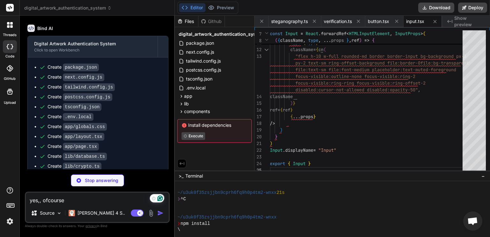
scroll to position [858, 0]
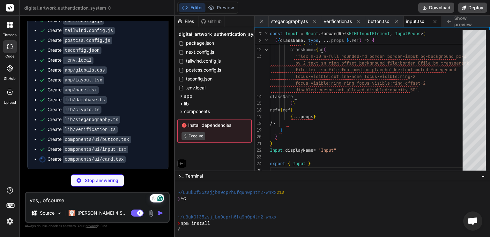
type textarea "x"
type textarea "ref={ref} className={cn("flex items-center p-6 pt-0", className)} {...props} />…"
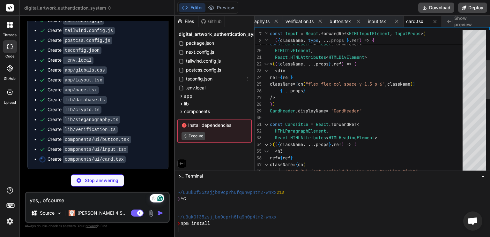
type textarea "x"
type textarea "import { type ClassValue, clsx } from "clsx" export function cn(...inputs: Clas…"
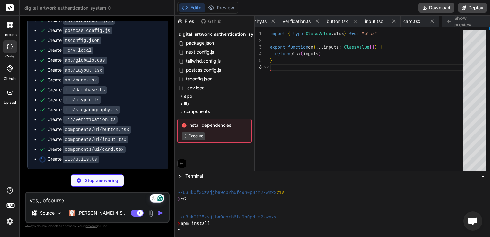
scroll to position [0, 531]
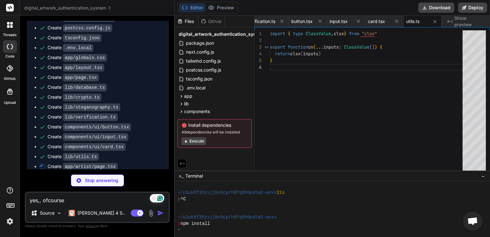
type textarea "x"
type textarea "); }"
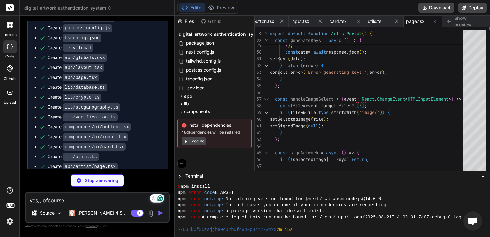
scroll to position [134, 0]
type textarea "x"
type textarea "</div> </div> </CardContent> </Card> </div> </div> ); }"
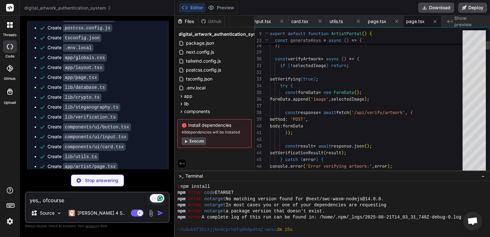
scroll to position [132, 0]
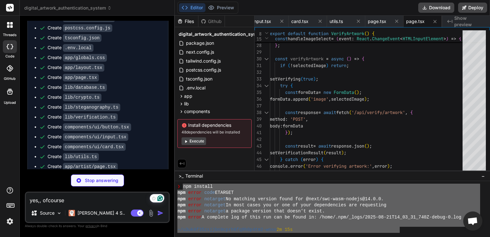
drag, startPoint x: 182, startPoint y: 186, endPoint x: 400, endPoint y: 228, distance: 222.5
type textarea "x"
type textarea "npm install npm error code ETARGET npm error notarget No matching version found…"
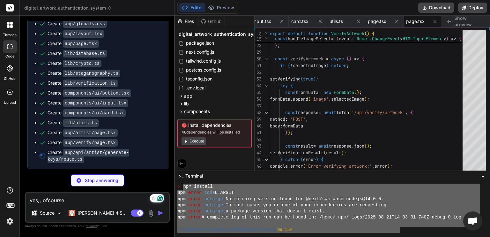
type textarea "x"
type textarea "} }"
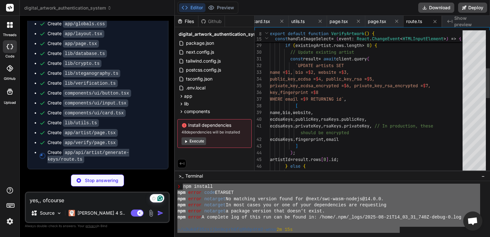
type textarea "x"
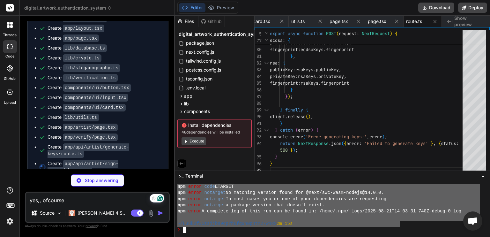
scroll to position [140, 0]
type textarea "x"
type textarea "} catch (error) { console.error('Error signing artwork:', error); return NextRe…"
type textarea "x"
type textarea "pixelIntegrity: false }, diagnostics: { errorCode: 'VERIFICATION_ERROR' } }, { …"
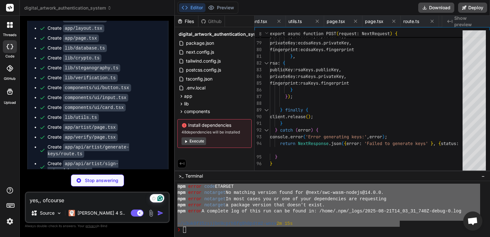
type textarea "x"
type textarea "</div> </CardContent> </Card> </div> </div> ); }"
type textarea "x"
type textarea "client.release(); } } catch (error) { console.error('Error fetching artists:', …"
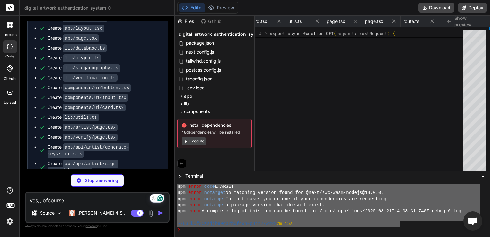
type textarea "x"
type textarea "characteristics</li> </ul> </CardContent> </Card> </div> </div> </div> ); }"
type textarea "x"
type textarea "const complexity = totalGradient / (width * width * 255); return { estimatedPSN…"
type textarea "x"
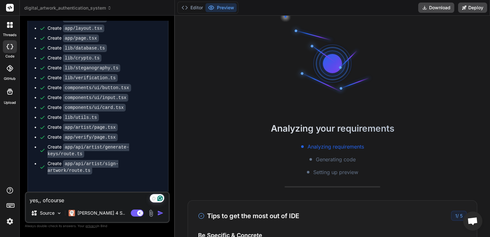
scroll to position [171, 0]
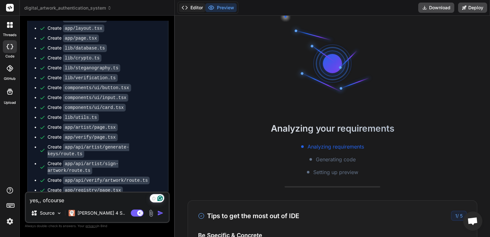
click at [192, 10] on button "Editor" at bounding box center [192, 7] width 26 height 9
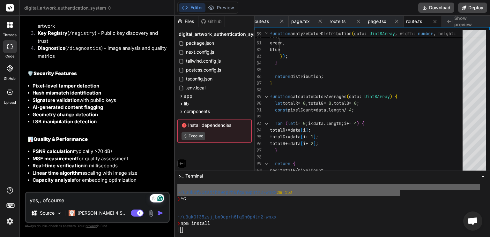
scroll to position [1495, 0]
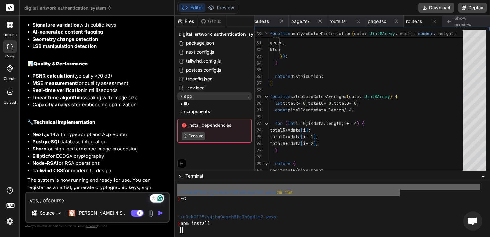
click at [204, 97] on div "app" at bounding box center [214, 96] width 74 height 8
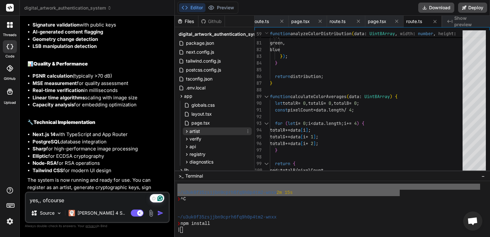
click at [202, 129] on div "artist" at bounding box center [217, 131] width 69 height 8
click at [194, 146] on span "verify" at bounding box center [195, 149] width 12 height 6
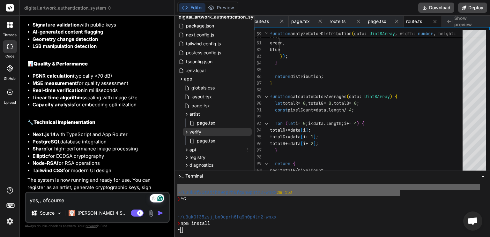
scroll to position [18, 0]
click at [193, 146] on span "api" at bounding box center [192, 149] width 6 height 6
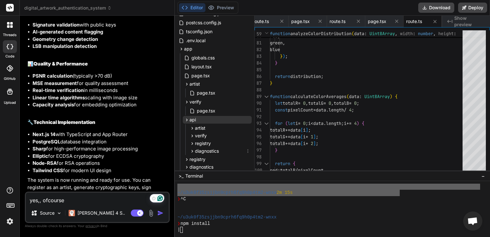
scroll to position [52, 0]
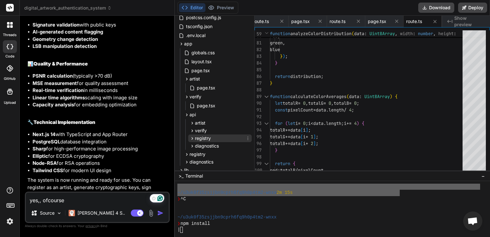
click at [201, 134] on div "registry" at bounding box center [219, 138] width 63 height 8
click at [208, 143] on div "artists" at bounding box center [223, 147] width 58 height 8
click at [212, 153] on span "route.ts" at bounding box center [215, 155] width 17 height 8
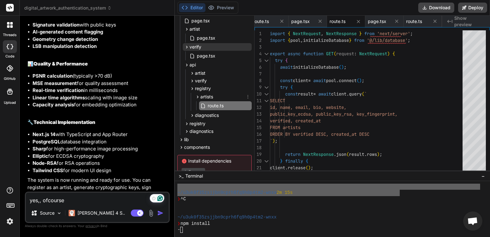
scroll to position [125, 0]
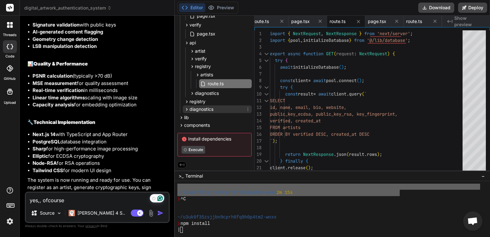
click at [203, 107] on span "diagnostics" at bounding box center [201, 109] width 24 height 6
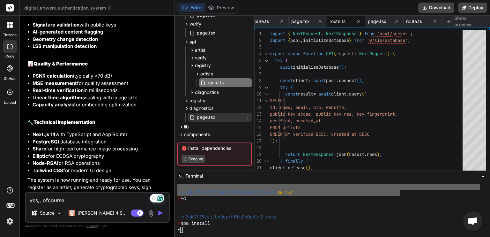
click at [203, 115] on span "page.tsx" at bounding box center [206, 117] width 20 height 8
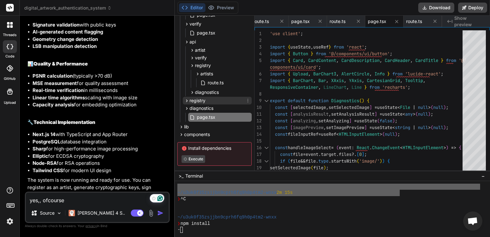
click at [215, 100] on div "registry" at bounding box center [217, 101] width 69 height 8
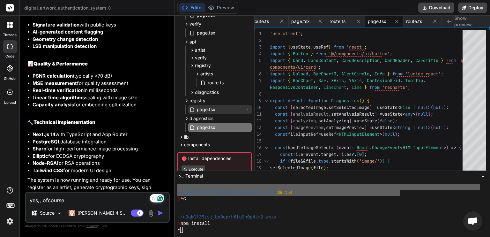
click at [209, 108] on span "page.tsx" at bounding box center [206, 110] width 20 height 8
type textarea "</div> </CardContent> </Card> </div> </div> ); }"
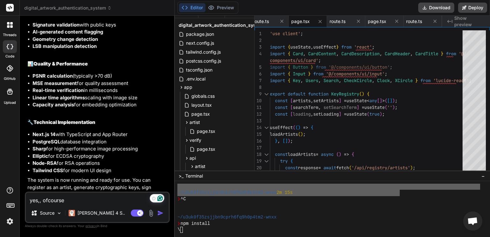
scroll to position [0, 0]
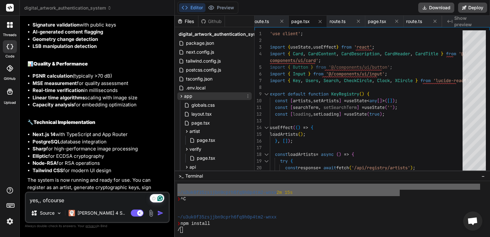
click at [192, 96] on span "app" at bounding box center [188, 96] width 8 height 6
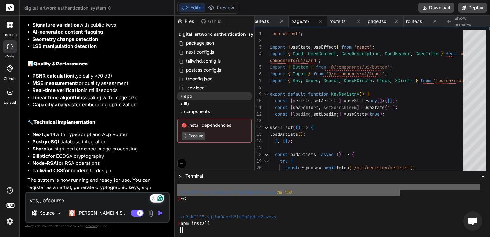
drag, startPoint x: 192, startPoint y: 96, endPoint x: 184, endPoint y: 99, distance: 8.7
click at [184, 99] on div "app" at bounding box center [214, 96] width 74 height 8
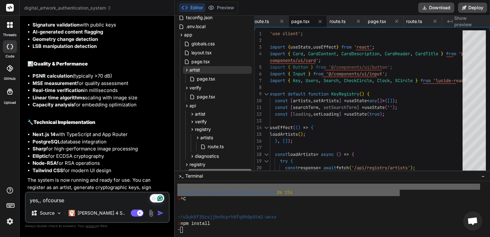
scroll to position [145, 0]
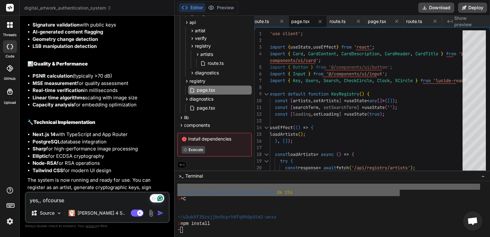
type textarea "x"
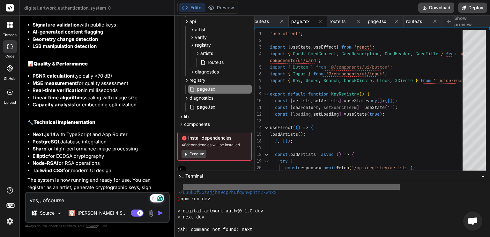
scroll to position [272, 0]
drag, startPoint x: 310, startPoint y: 210, endPoint x: 285, endPoint y: 191, distance: 31.4
click at [285, 191] on div "~/u3uk0f35zsjjbn9cprh6fq9h0p4tm2-wnxx" at bounding box center [328, 192] width 303 height 6
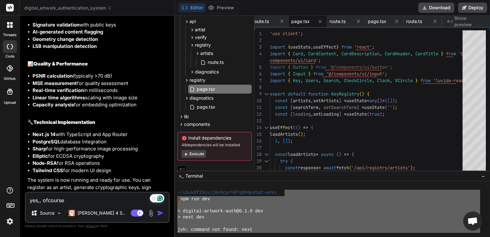
scroll to position [287, 0]
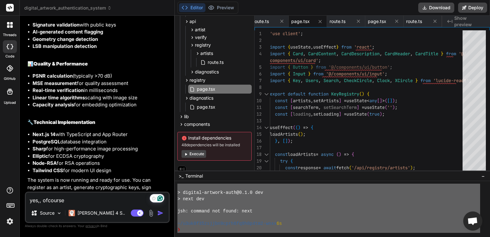
drag, startPoint x: 284, startPoint y: 192, endPoint x: 313, endPoint y: 235, distance: 51.7
click at [313, 235] on div "npm install npm error code ETARGET npm error notarget No matching version found…" at bounding box center [332, 209] width 315 height 56
type textarea "❯ npm run dev > digital-artwork-auth@0.1.0 dev > next dev jsh: command not foun…"
click at [86, 202] on textarea "yes,, ofcourse" at bounding box center [97, 197] width 143 height 11
paste textarea "❯ npm run dev > digital-artwork-auth@0.1.0 dev > next dev jsh: command not foun…"
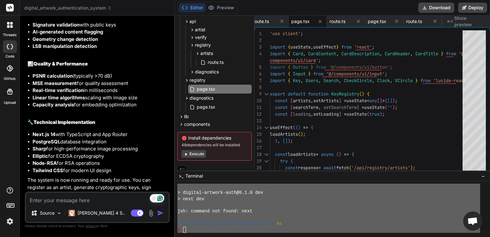
type textarea "❯ npm run dev > digital-artwork-auth@0.1.0 dev > next dev jsh: command not foun…"
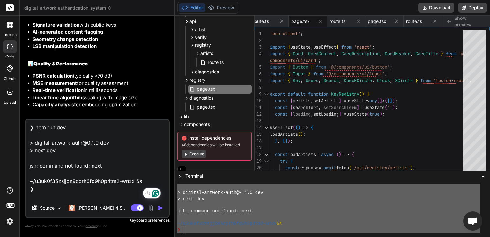
scroll to position [0, 0]
type textarea "x"
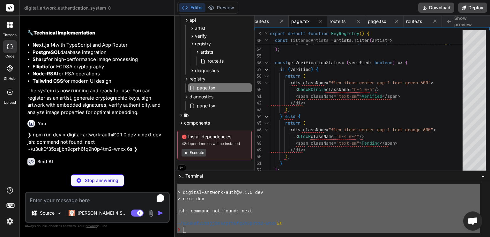
scroll to position [285, 0]
click at [188, 154] on button "Execute" at bounding box center [193, 153] width 25 height 8
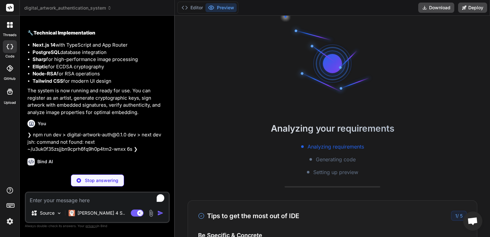
scroll to position [318, 0]
click at [186, 8] on icon at bounding box center [184, 7] width 6 height 6
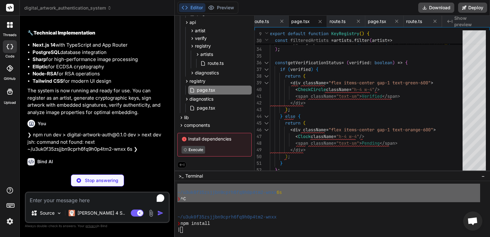
click at [12, 219] on img at bounding box center [9, 221] width 11 height 11
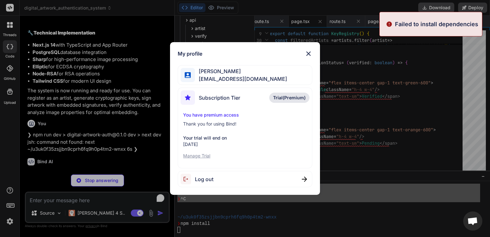
scroll to position [361, 0]
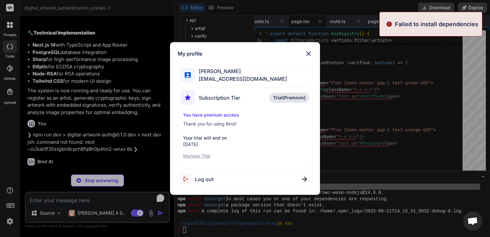
click at [287, 99] on span "Trial(Premium)" at bounding box center [289, 97] width 33 height 6
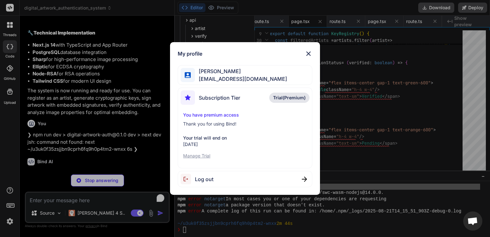
click at [200, 152] on div "Your trial will end on August 28, 2025 Manage Trial" at bounding box center [244, 147] width 123 height 24
click at [197, 158] on p "Manage Trial" at bounding box center [244, 155] width 123 height 6
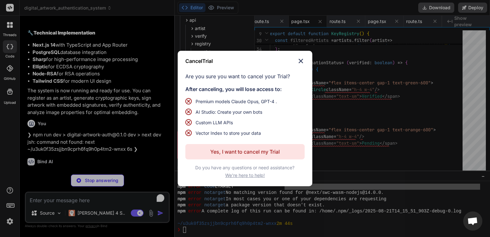
click at [233, 156] on button "Yes, I want to cancel my Trial" at bounding box center [244, 151] width 119 height 15
click at [237, 152] on p "Yes, I want to cancel my Trial" at bounding box center [245, 152] width 70 height 8
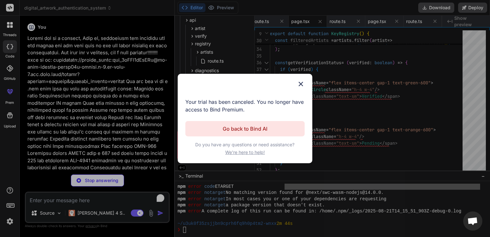
scroll to position [0, 0]
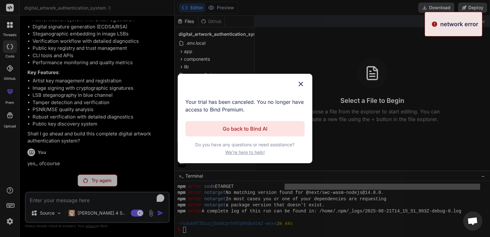
type textarea "x"
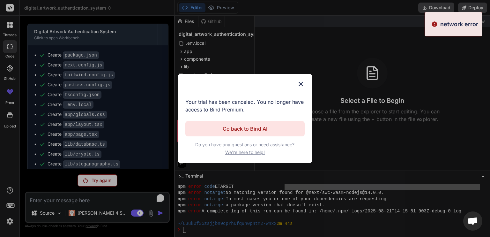
scroll to position [802, 0]
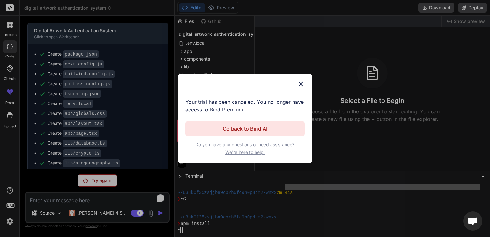
click at [300, 82] on img at bounding box center [301, 84] width 8 height 8
